Goal: Information Seeking & Learning: Learn about a topic

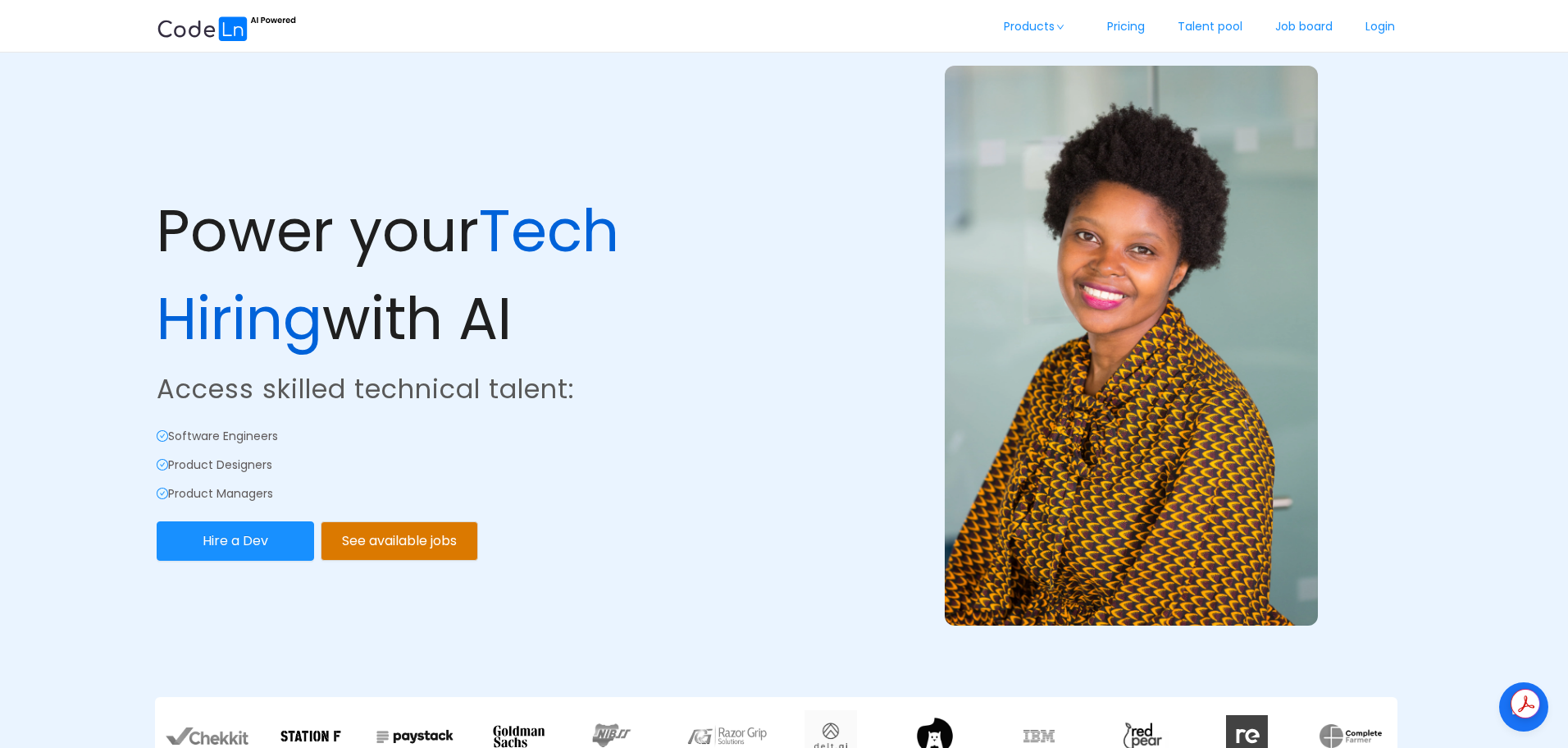
scroll to position [82, 0]
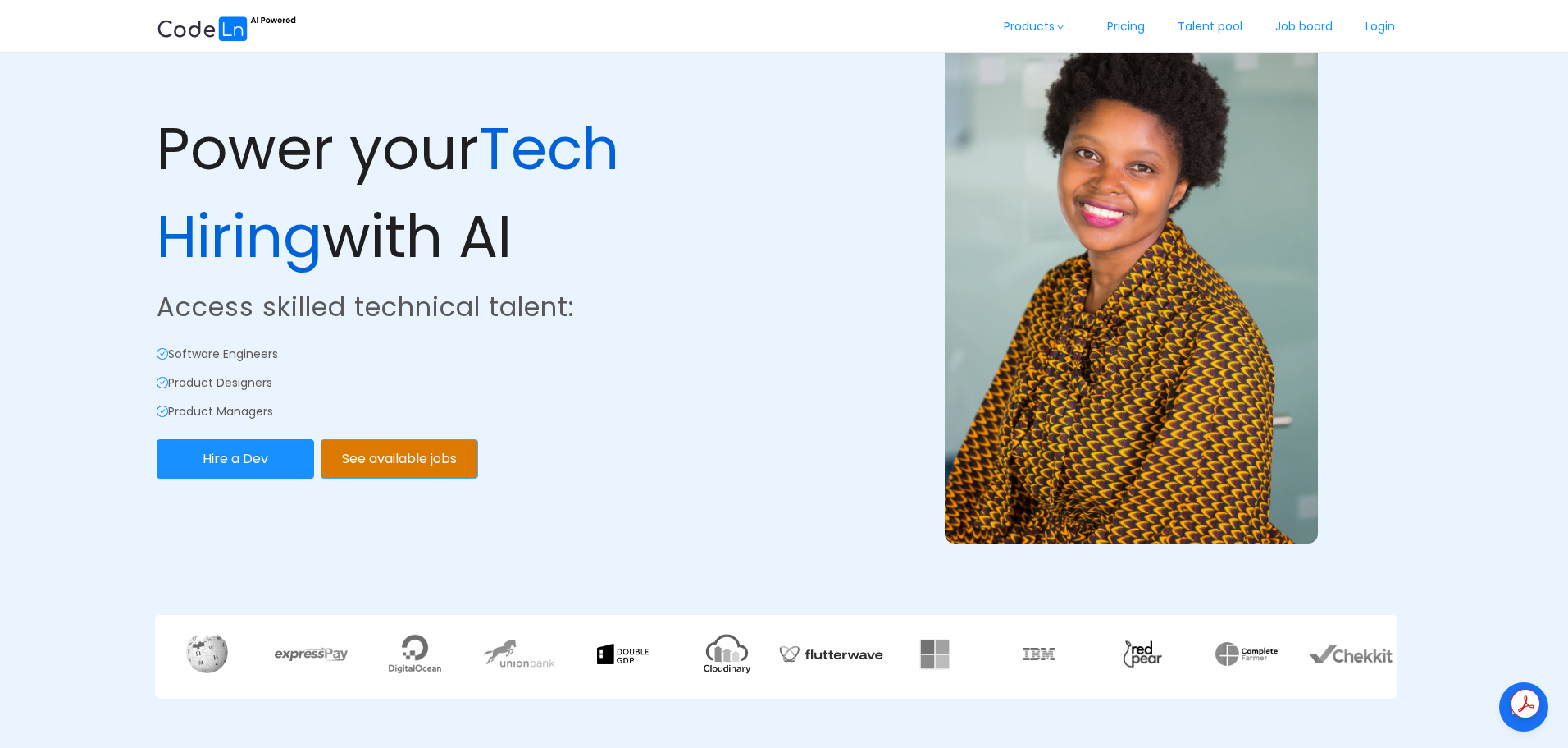
click at [431, 453] on button "See available jobs" at bounding box center [399, 458] width 157 height 39
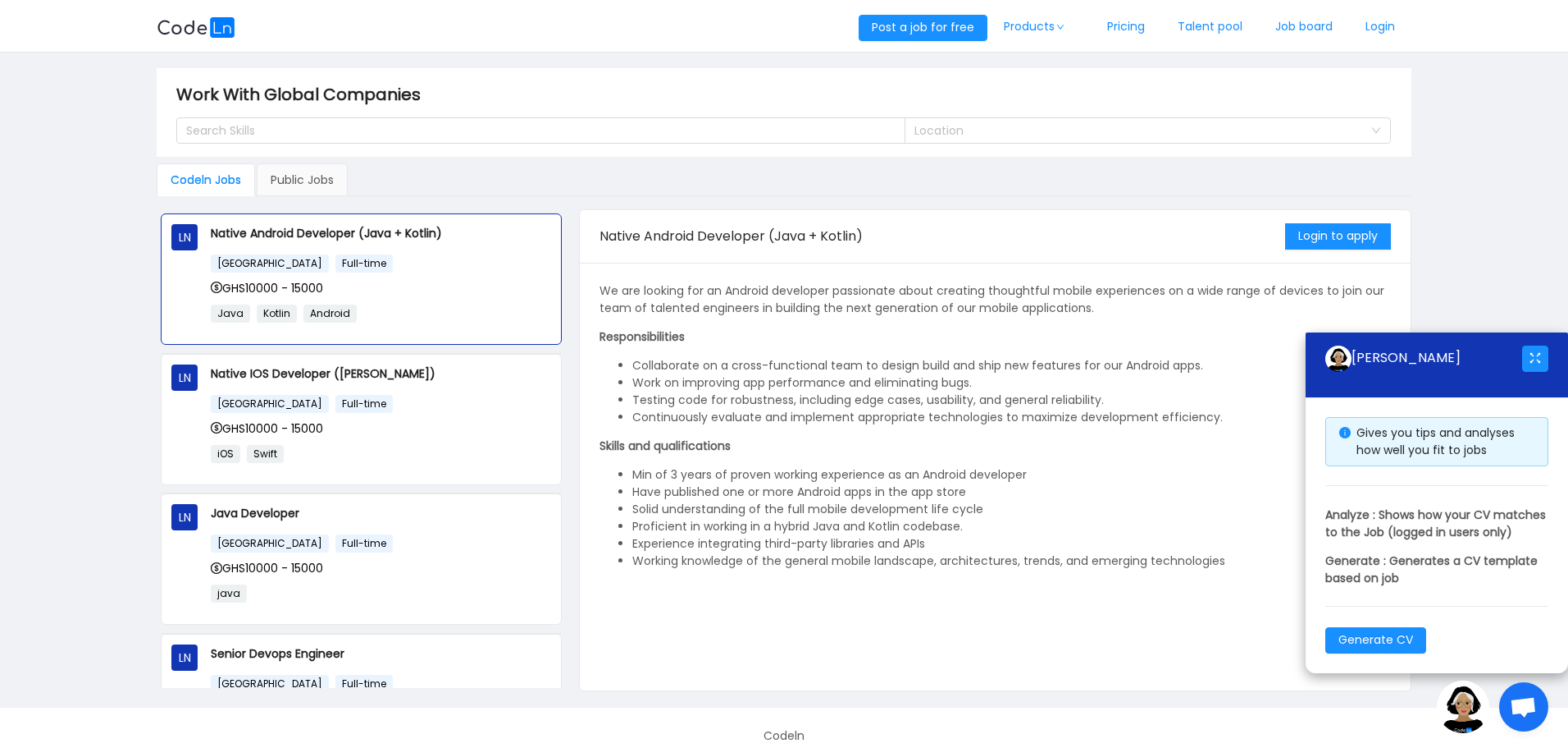
click at [401, 420] on div "GHS10000 - 15000" at bounding box center [381, 428] width 340 height 18
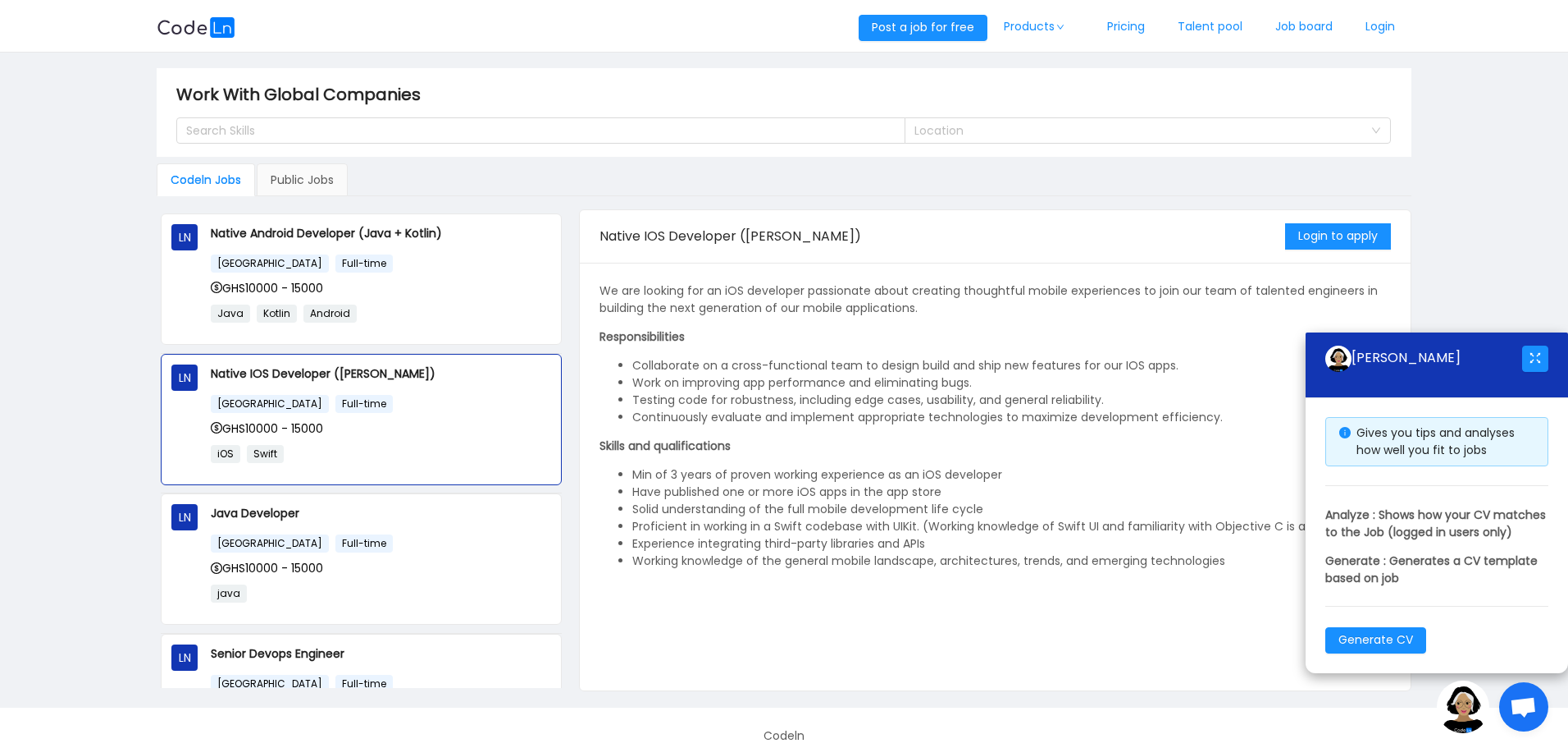
click at [347, 567] on div "GHS10000 - 15000" at bounding box center [381, 567] width 340 height 18
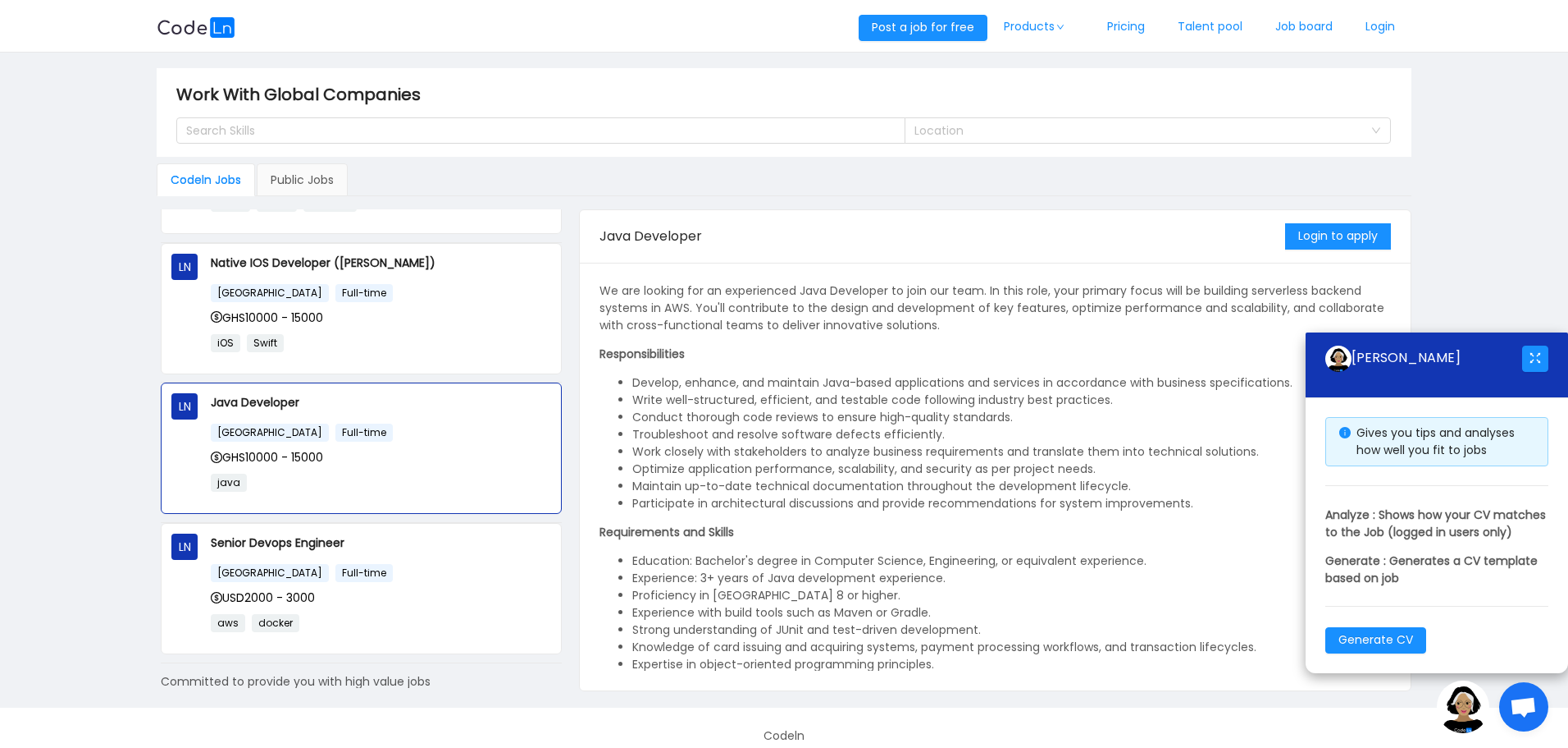
scroll to position [164, 0]
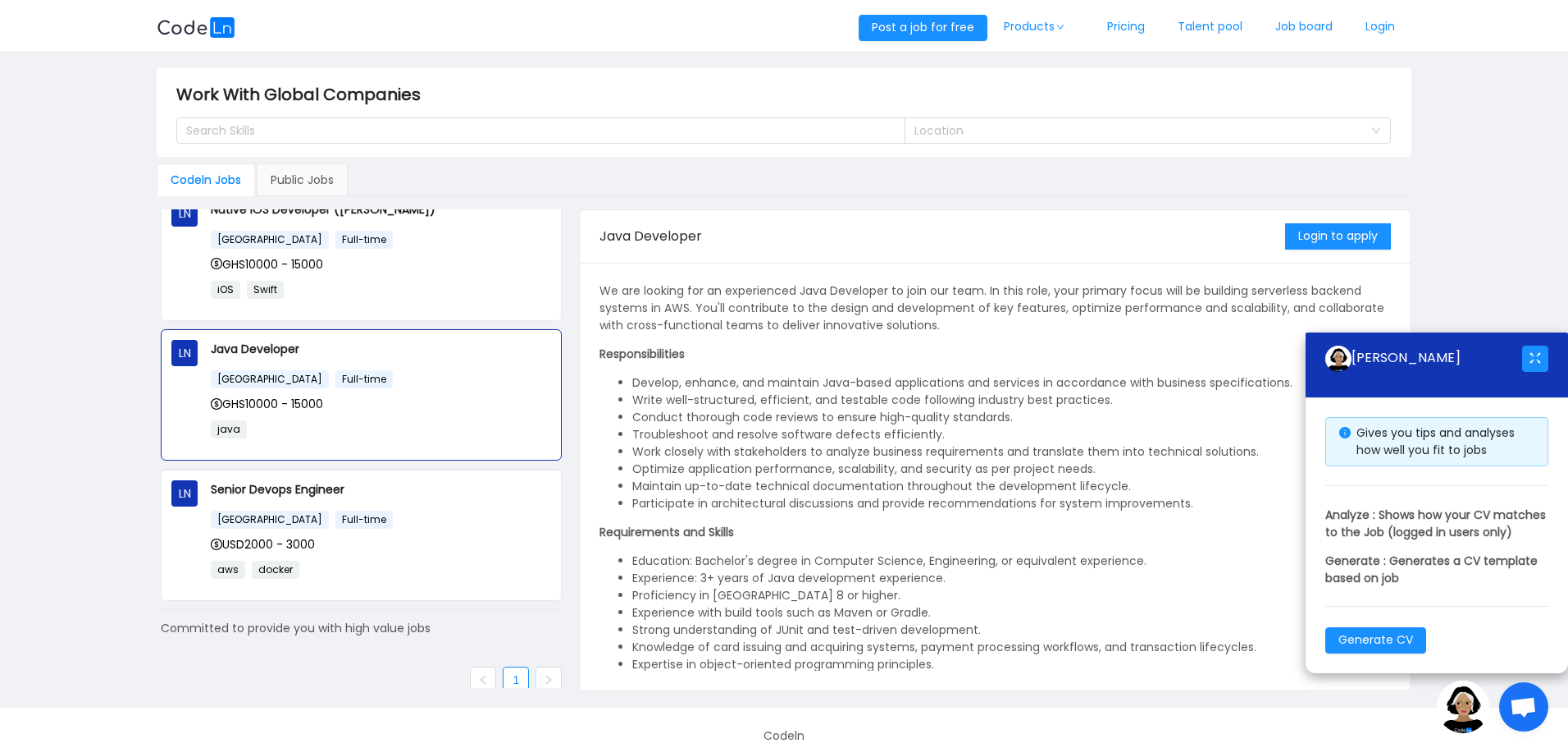
click at [371, 509] on div "[GEOGRAPHIC_DATA] Full-time" at bounding box center [381, 518] width 340 height 19
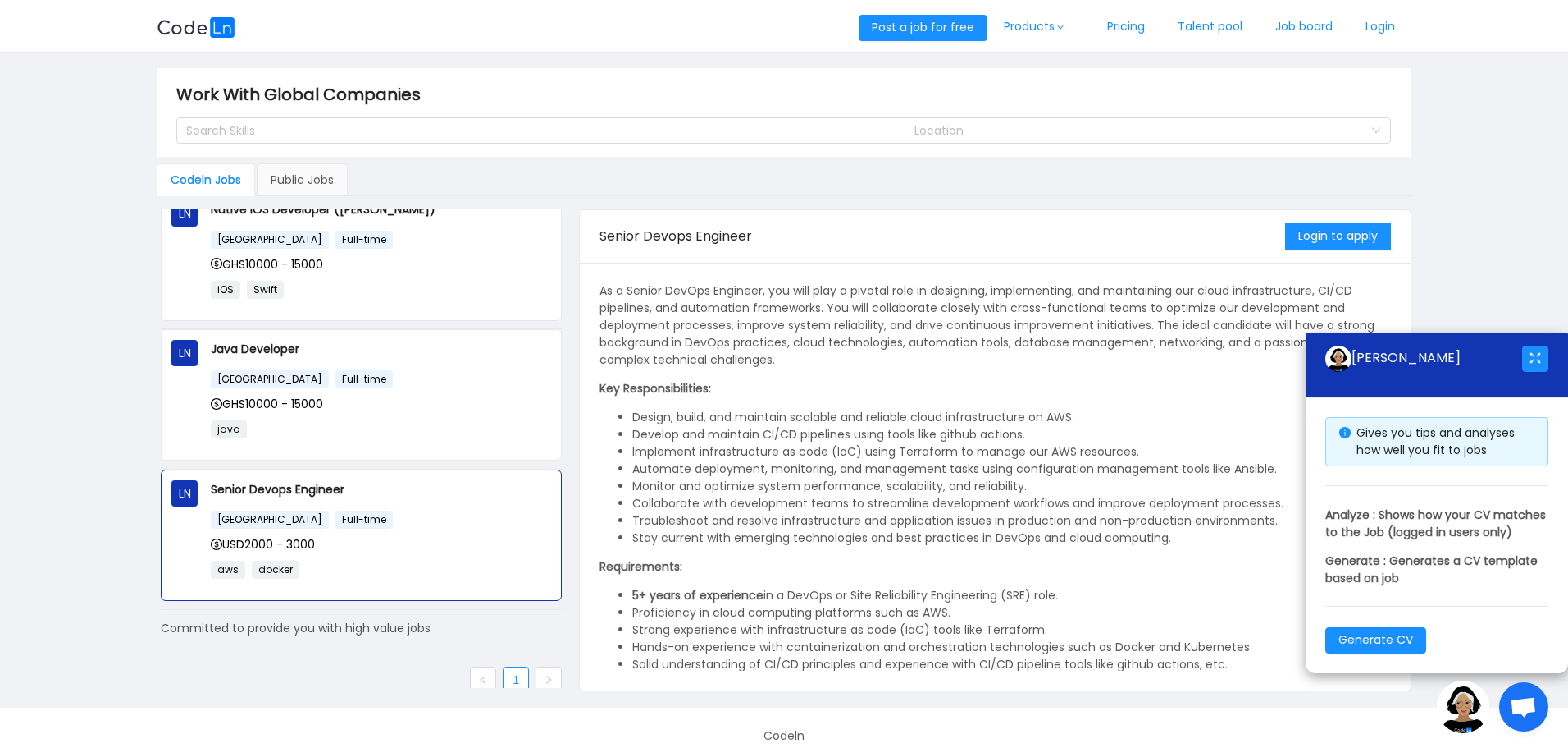
click at [217, 27] on img at bounding box center [196, 27] width 78 height 21
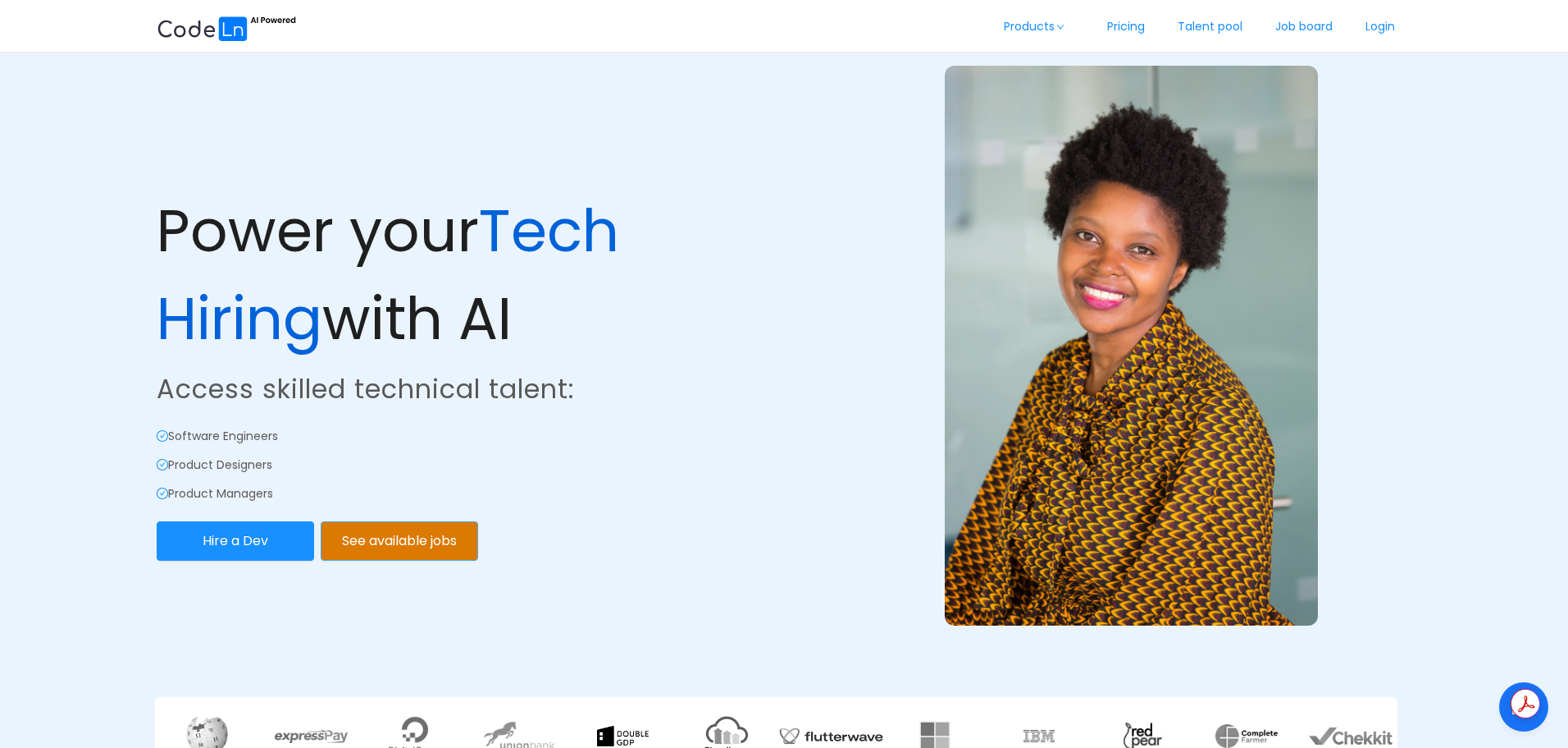
click at [390, 548] on button "See available jobs" at bounding box center [399, 541] width 157 height 39
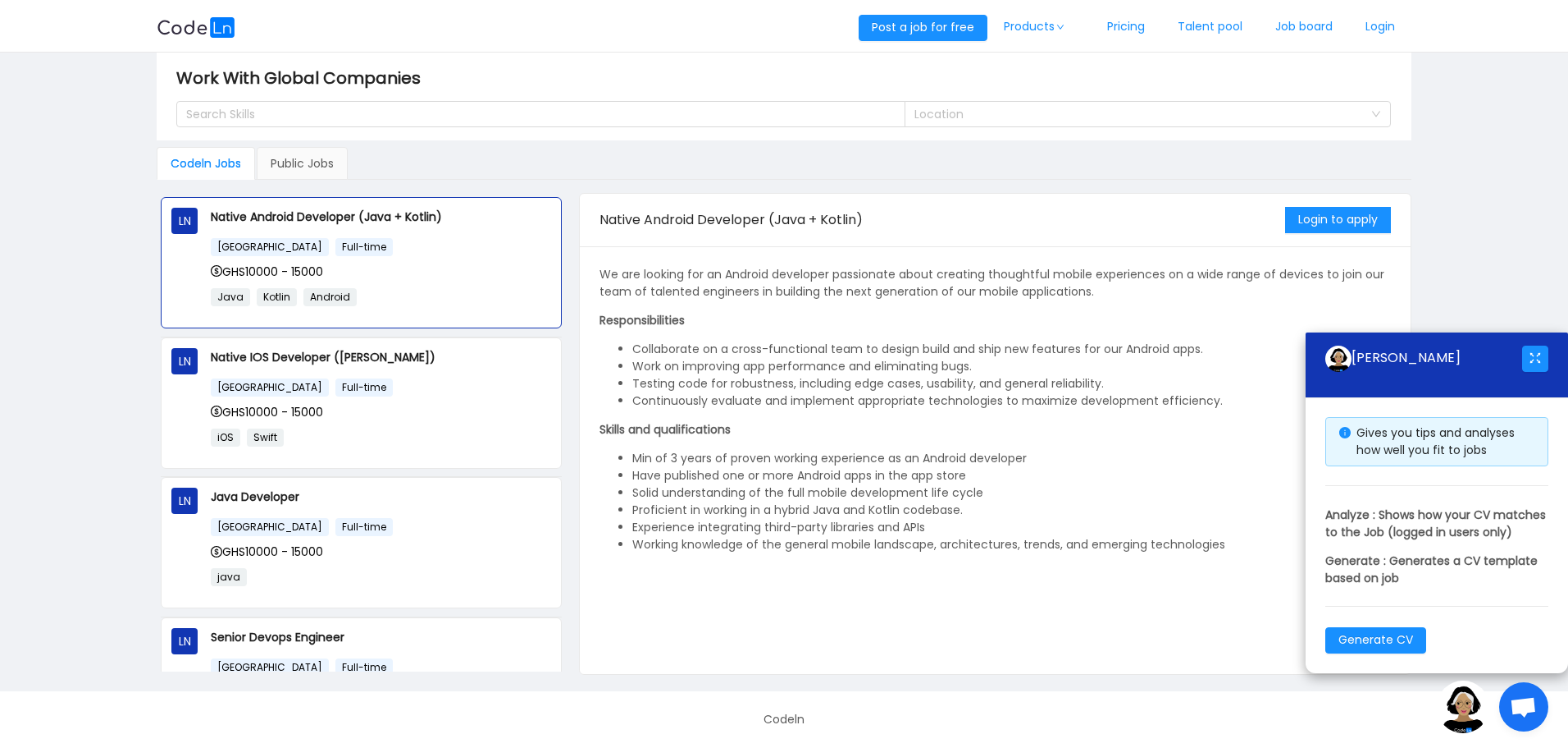
click at [312, 159] on div "Public Jobs" at bounding box center [302, 163] width 91 height 32
